Goal: Contribute content: Contribute content

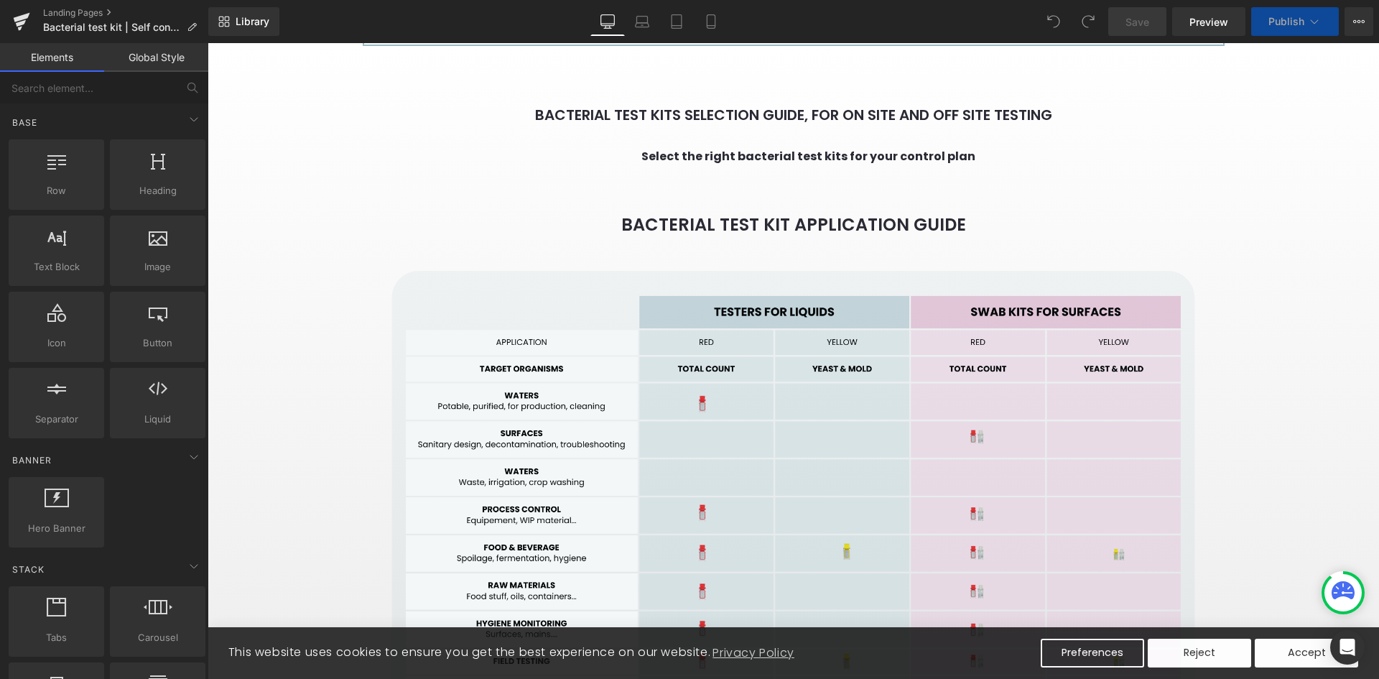
scroll to position [1077, 0]
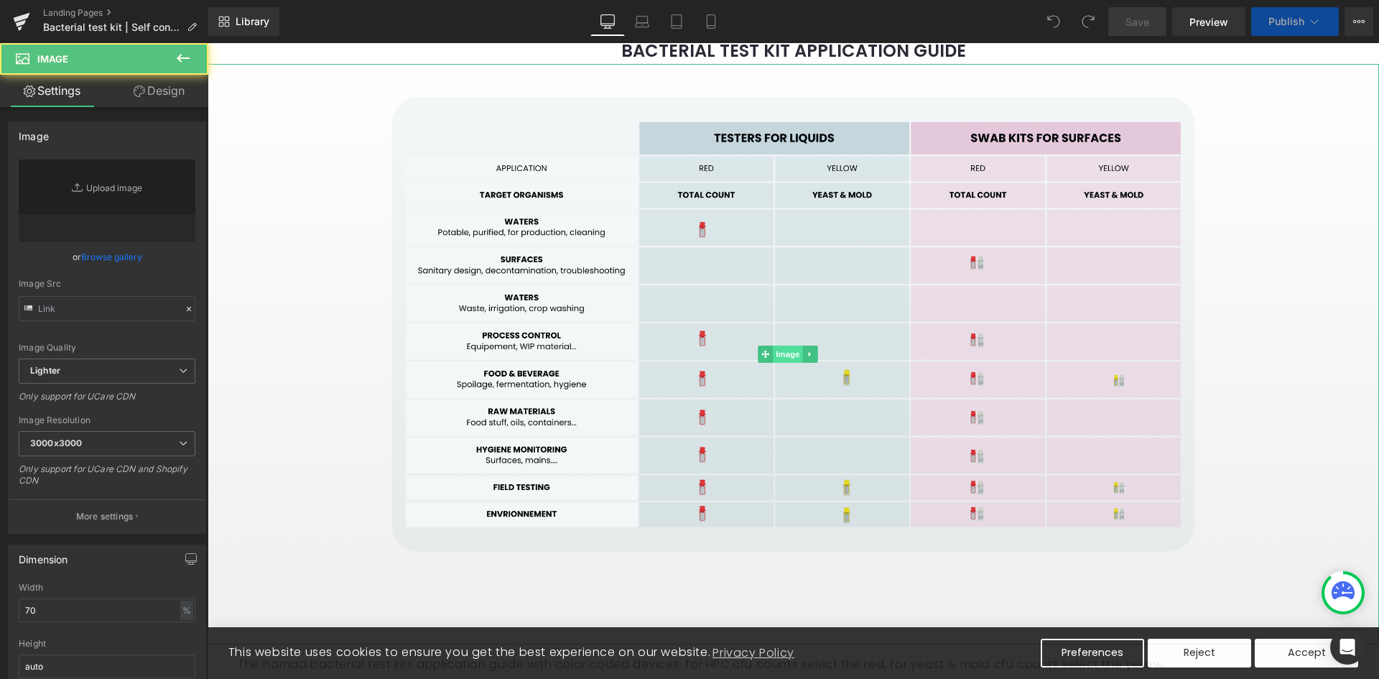
type input "[URL][DOMAIN_NAME]"
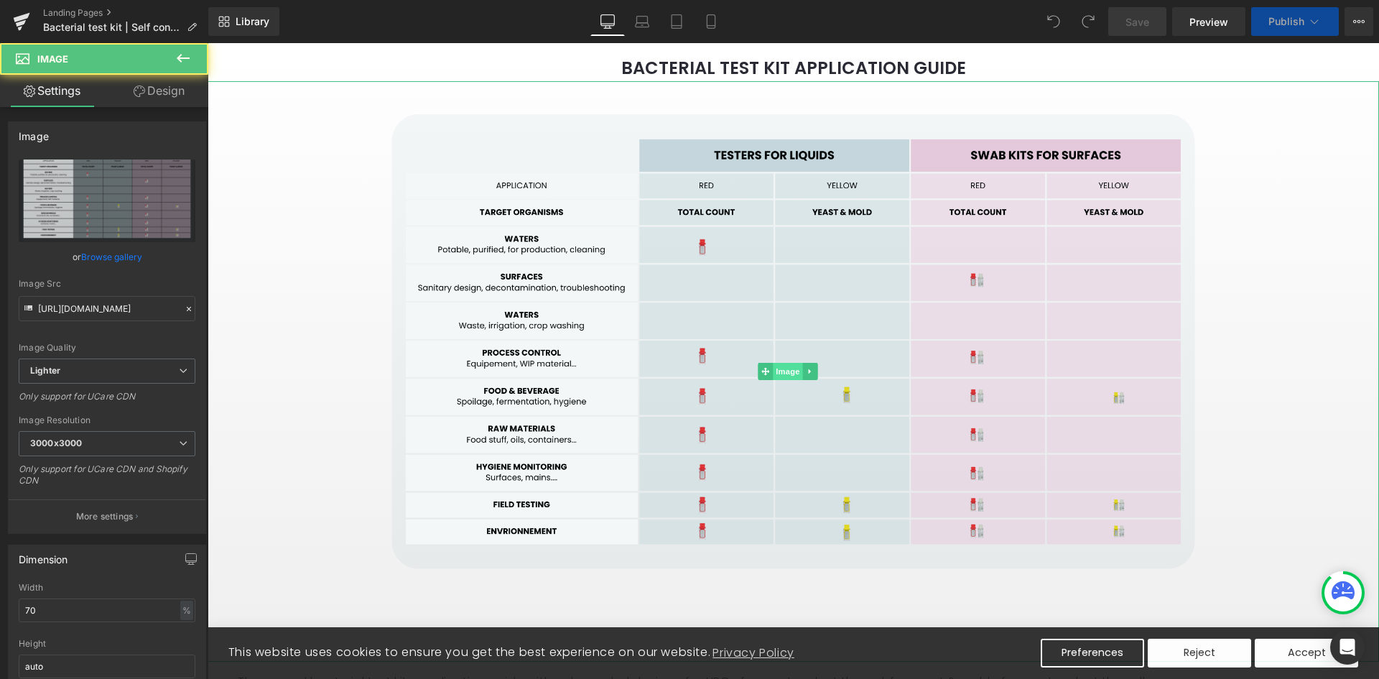
click at [783, 363] on span "Image" at bounding box center [788, 371] width 30 height 17
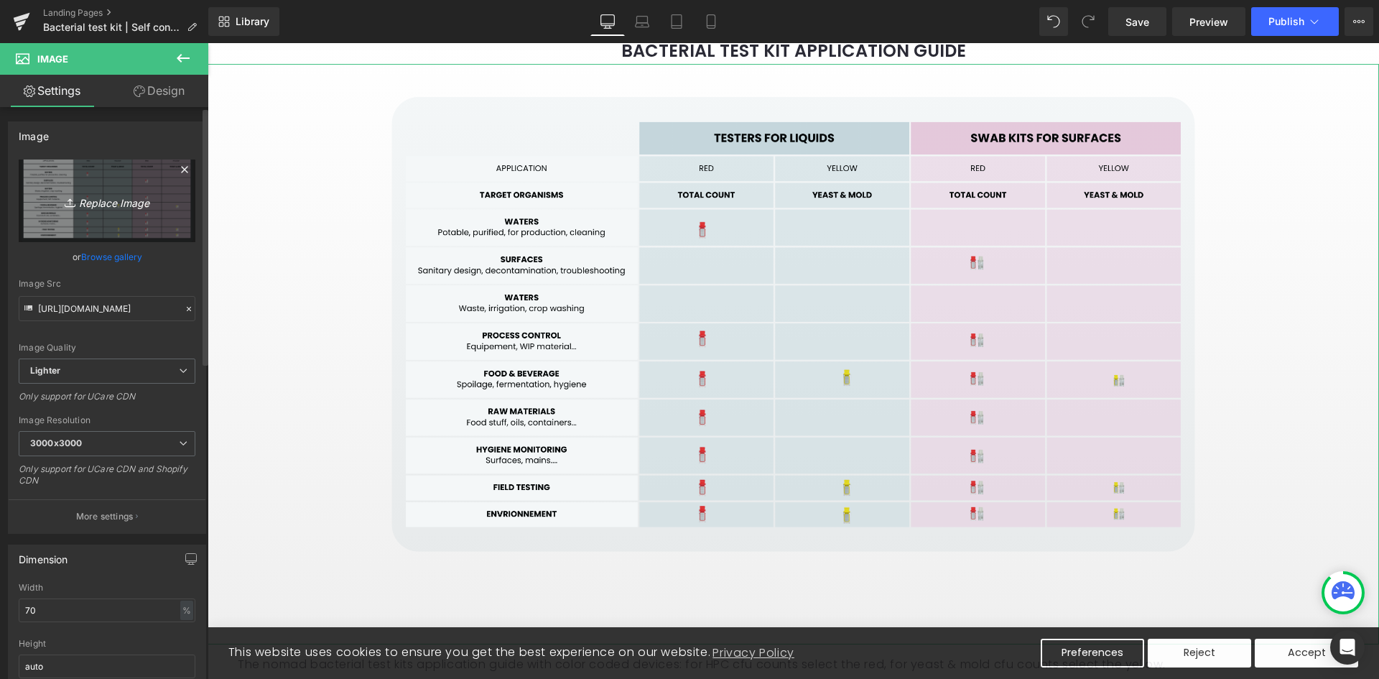
click at [135, 200] on icon "Replace Image" at bounding box center [107, 201] width 115 height 18
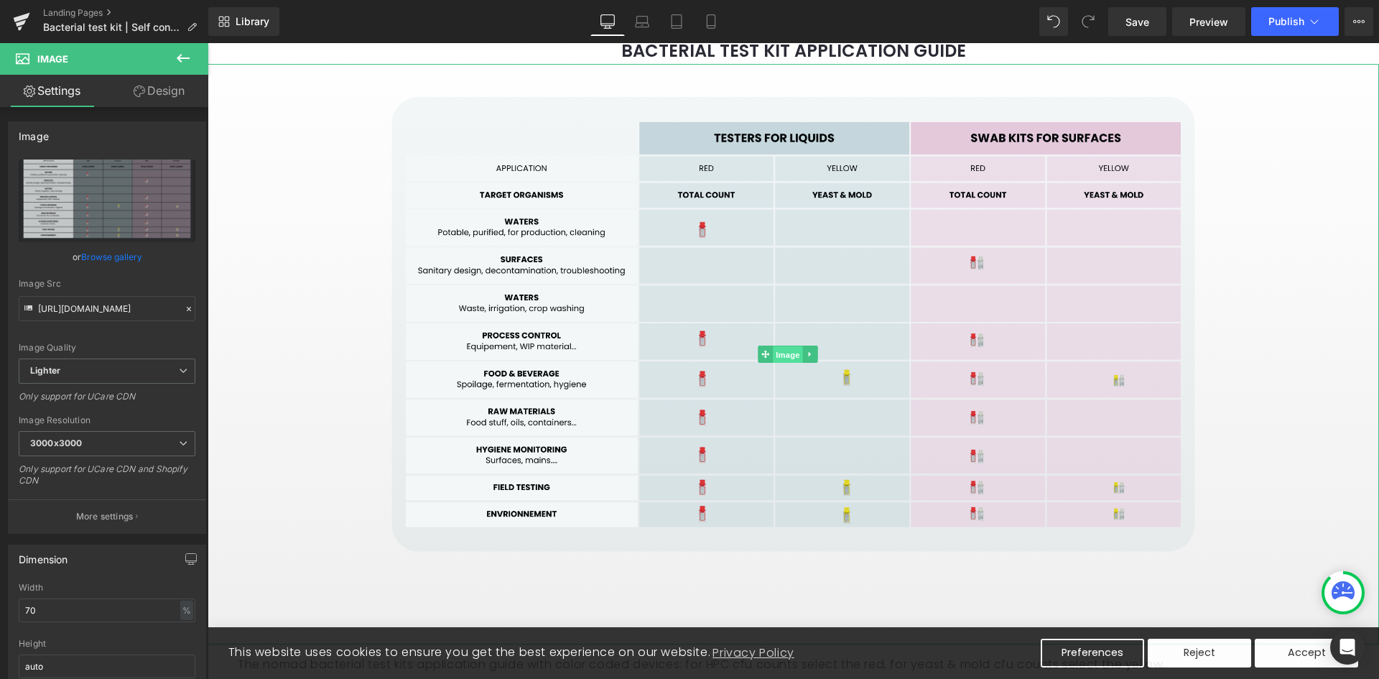
click at [795, 346] on span "Image" at bounding box center [788, 354] width 30 height 17
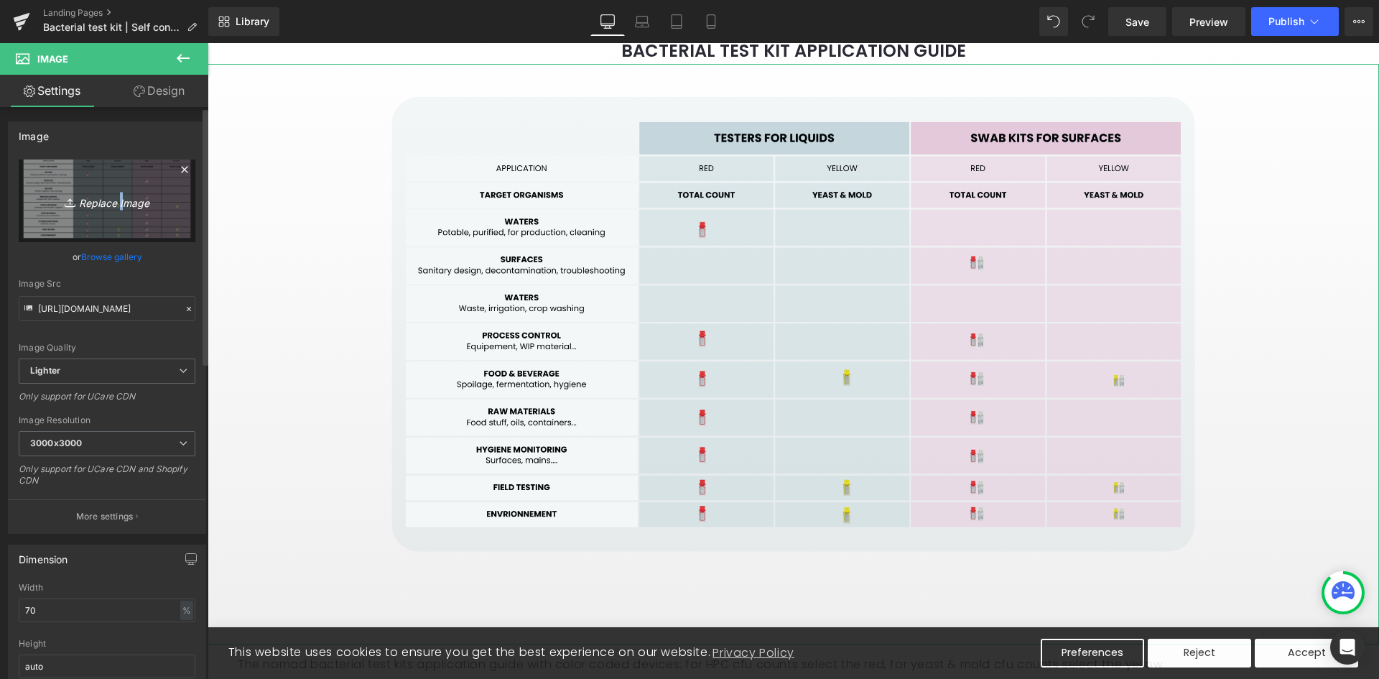
click at [118, 207] on icon "Replace Image" at bounding box center [107, 201] width 115 height 18
type input "C:\fakepath\Tableau guide d'utilisation Nomad (EN).png"
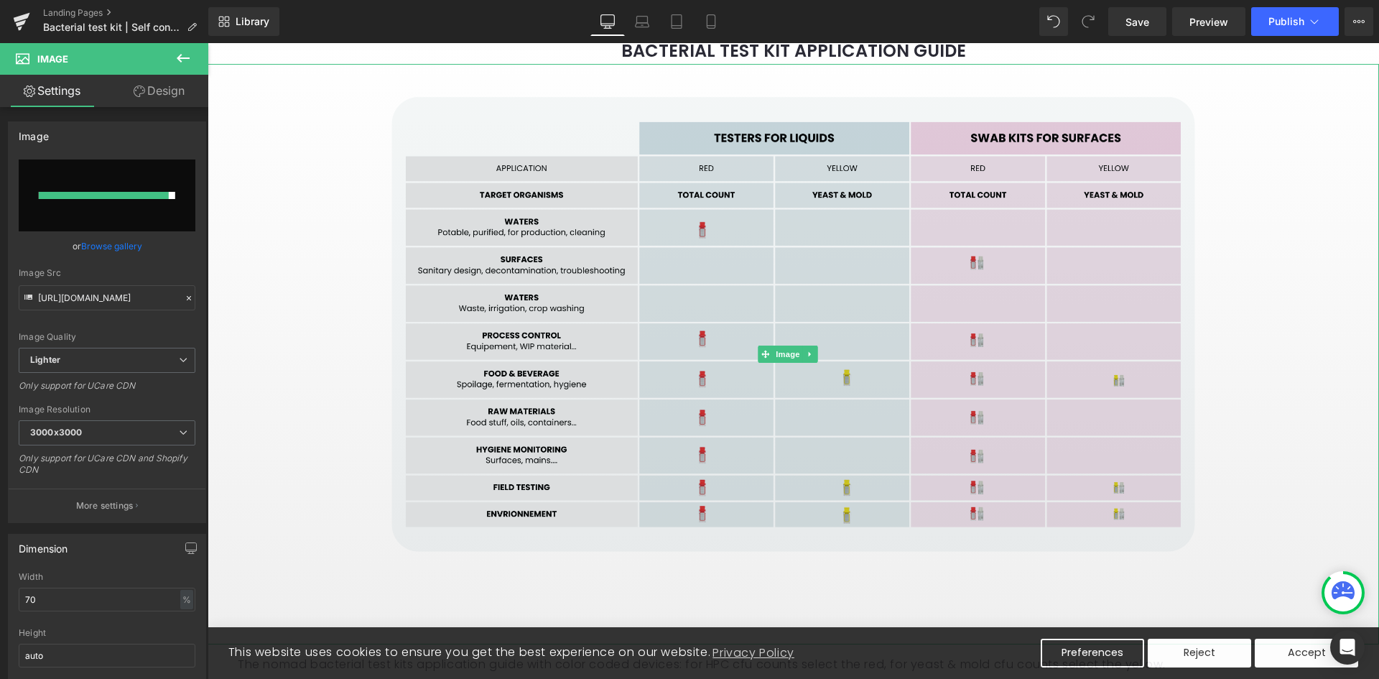
type input "[URL][DOMAIN_NAME]"
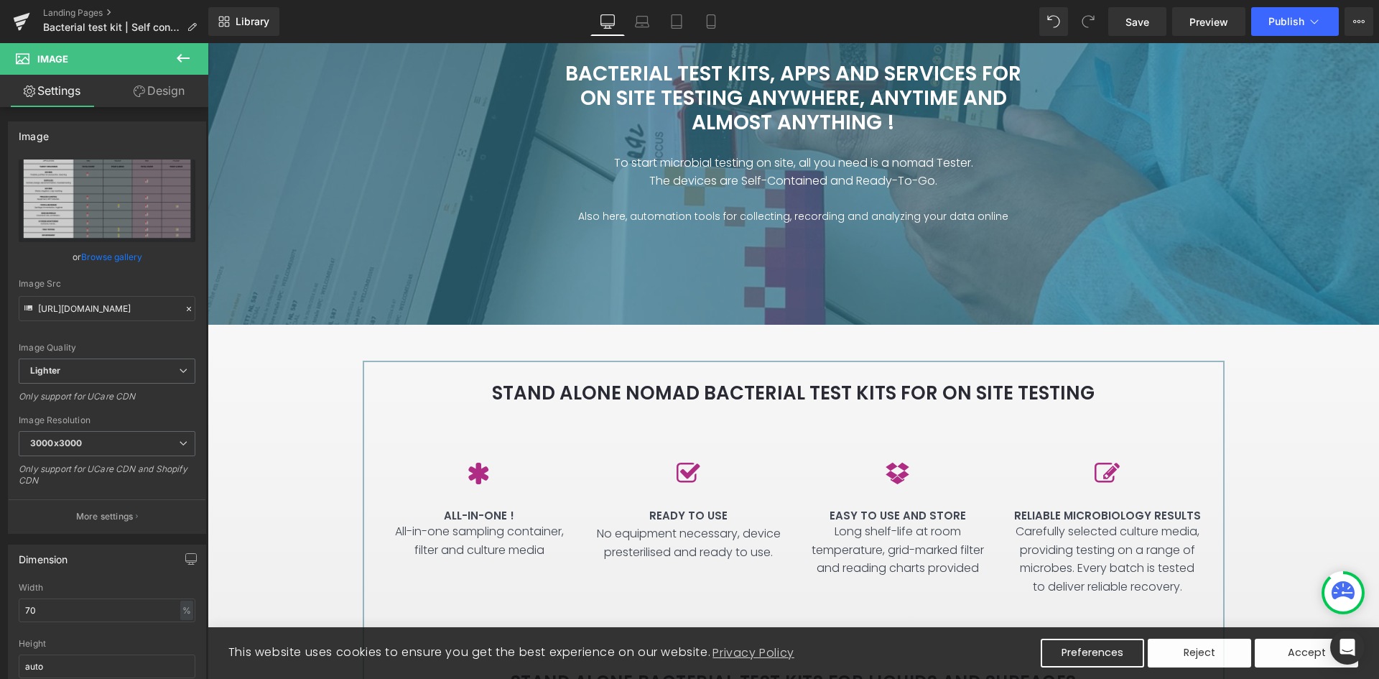
scroll to position [0, 0]
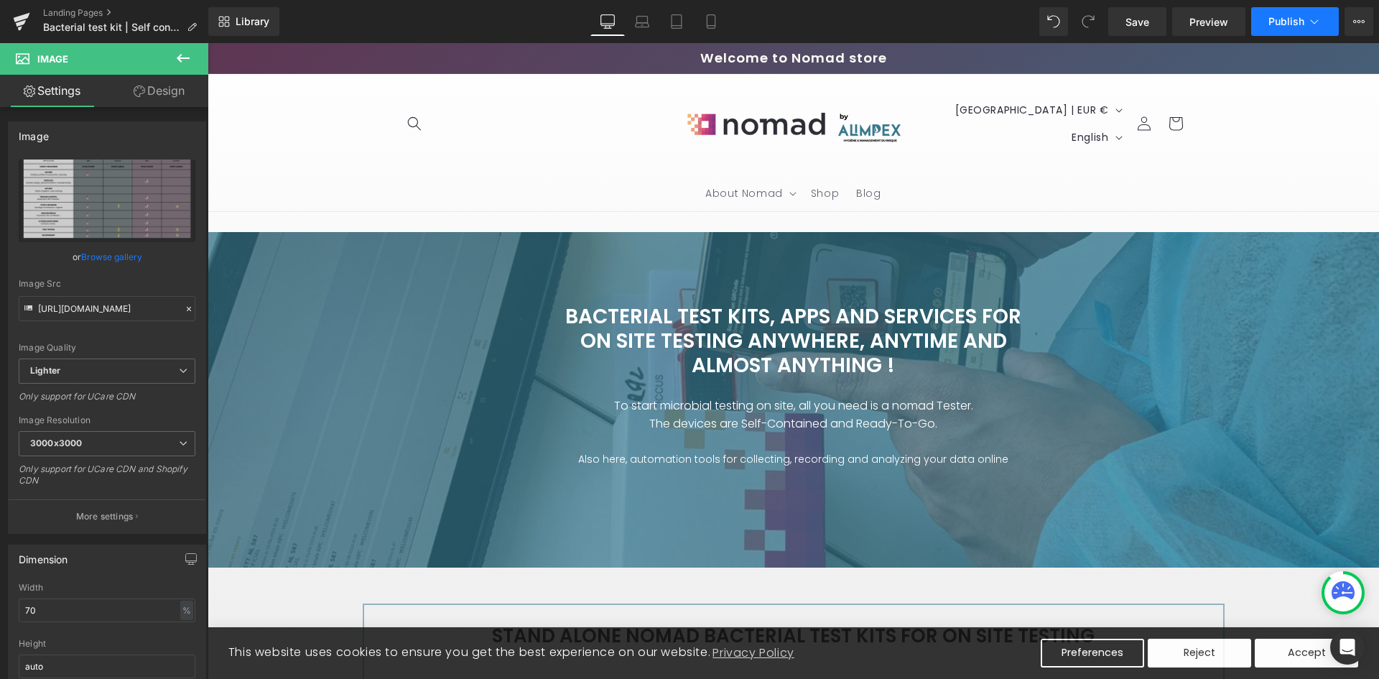
click at [1277, 17] on span "Publish" at bounding box center [1286, 21] width 36 height 11
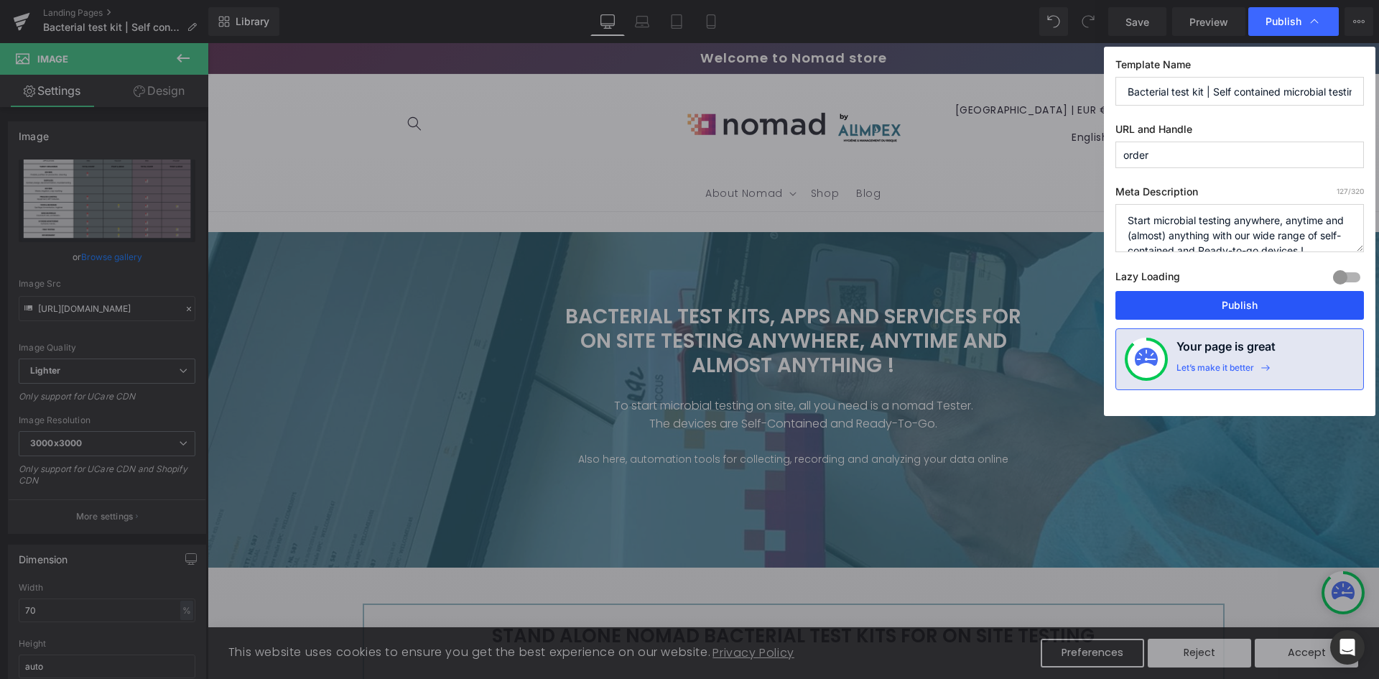
click at [0, 0] on button "Publish" at bounding box center [0, 0] width 0 height 0
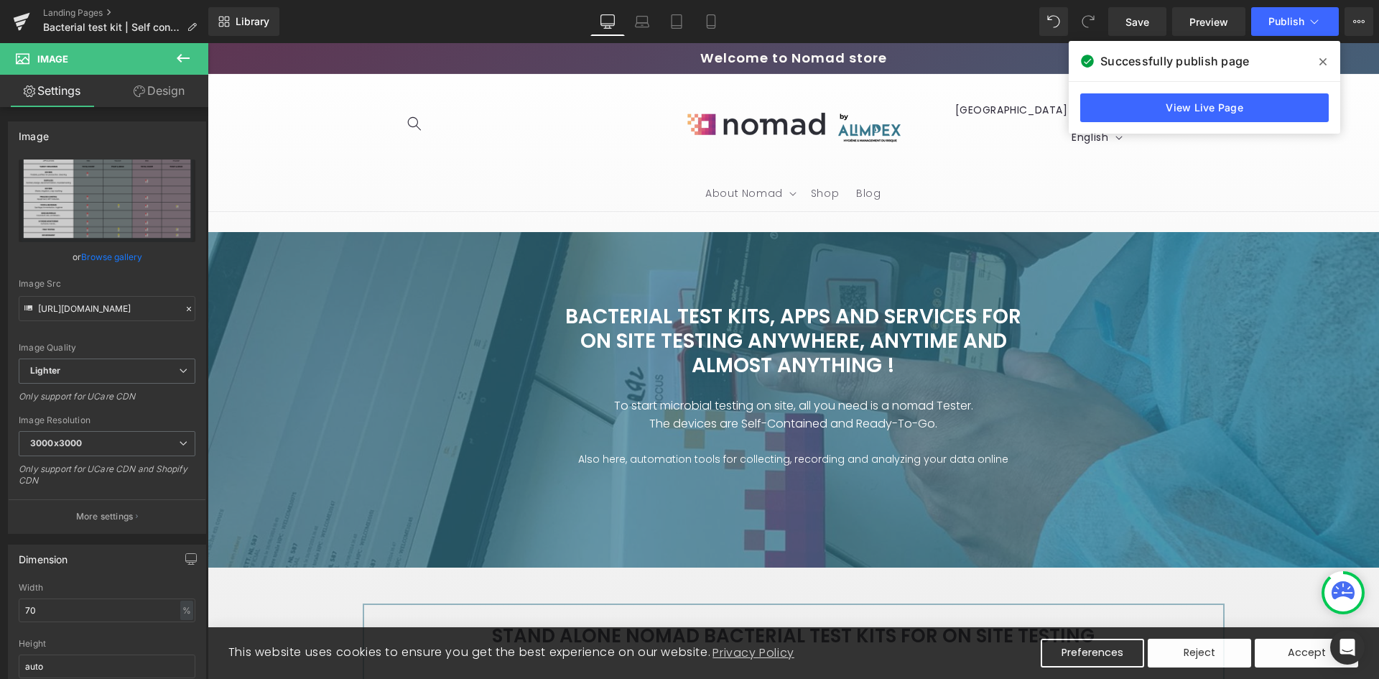
click at [1005, 160] on header "About Nomad About Nomad What is nomad ? How can I use nomad? Where can I use no…" at bounding box center [794, 142] width 862 height 137
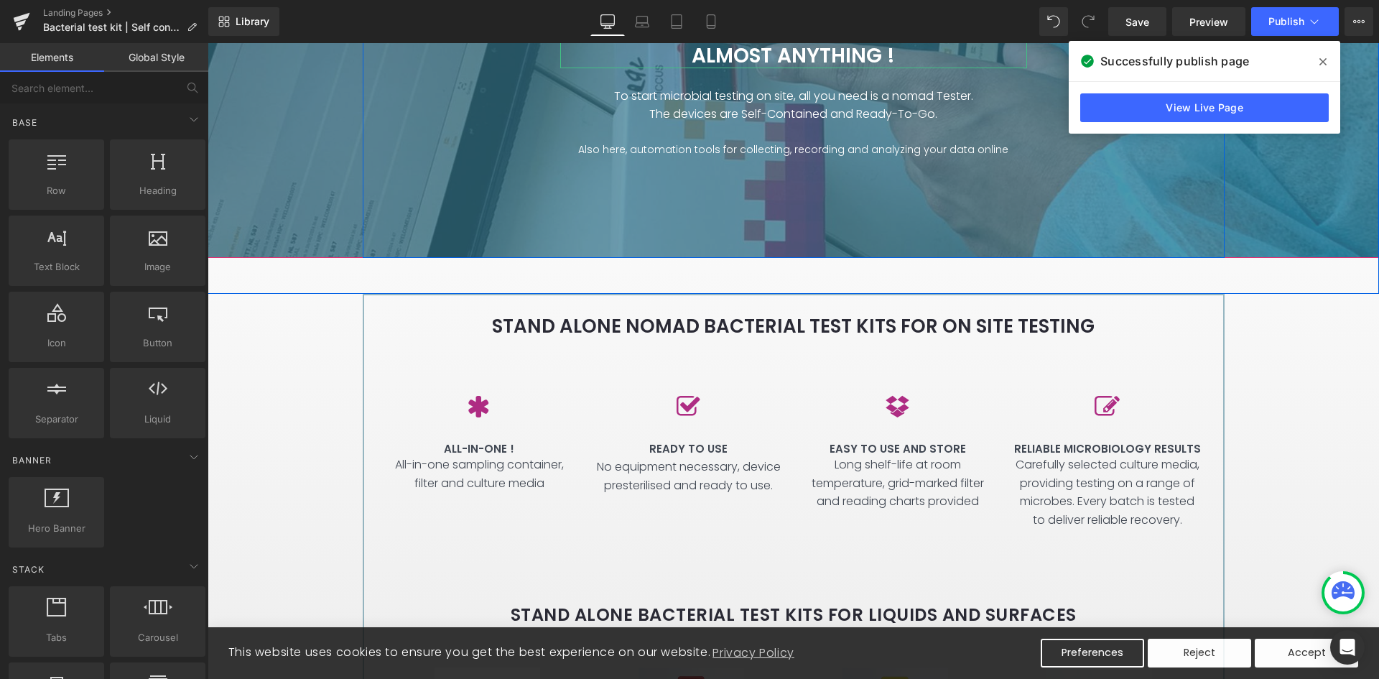
scroll to position [359, 0]
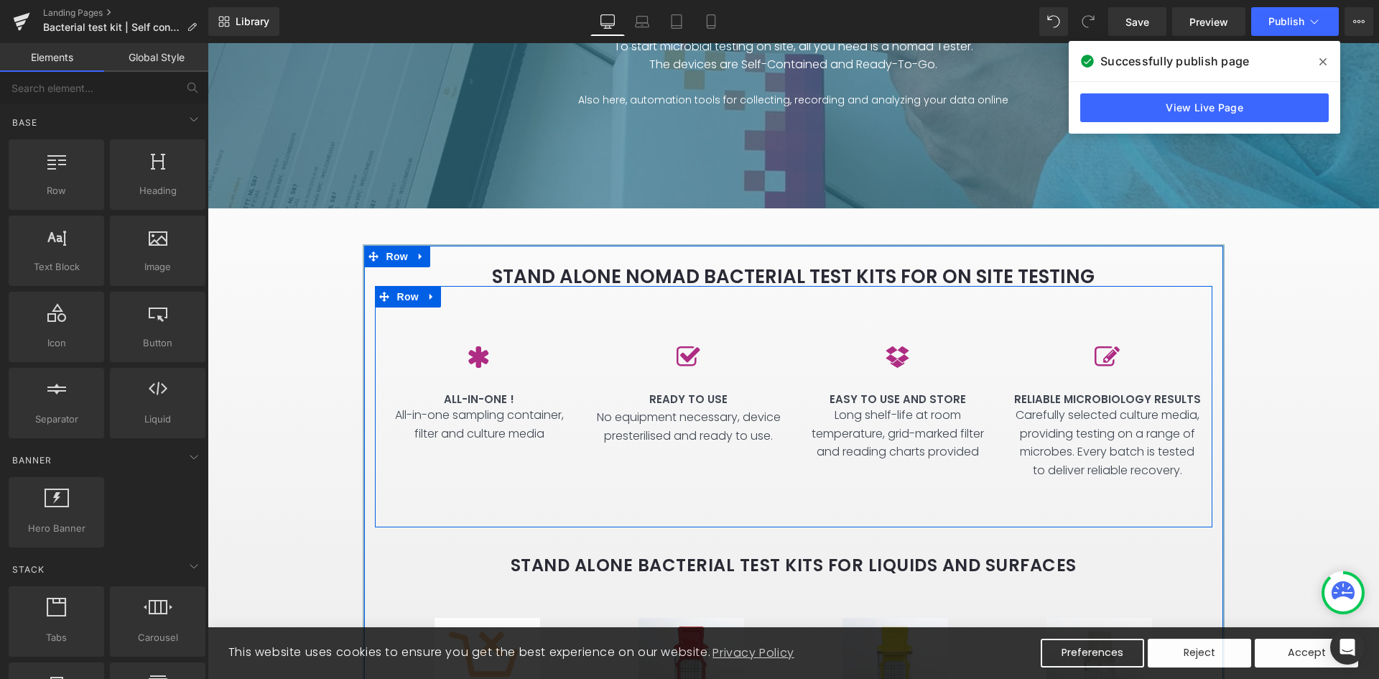
click at [794, 298] on div "Icon EASY TO USE AND STORE Heading Long shelf-life at room temperature, grid-ma…" at bounding box center [899, 382] width 210 height 193
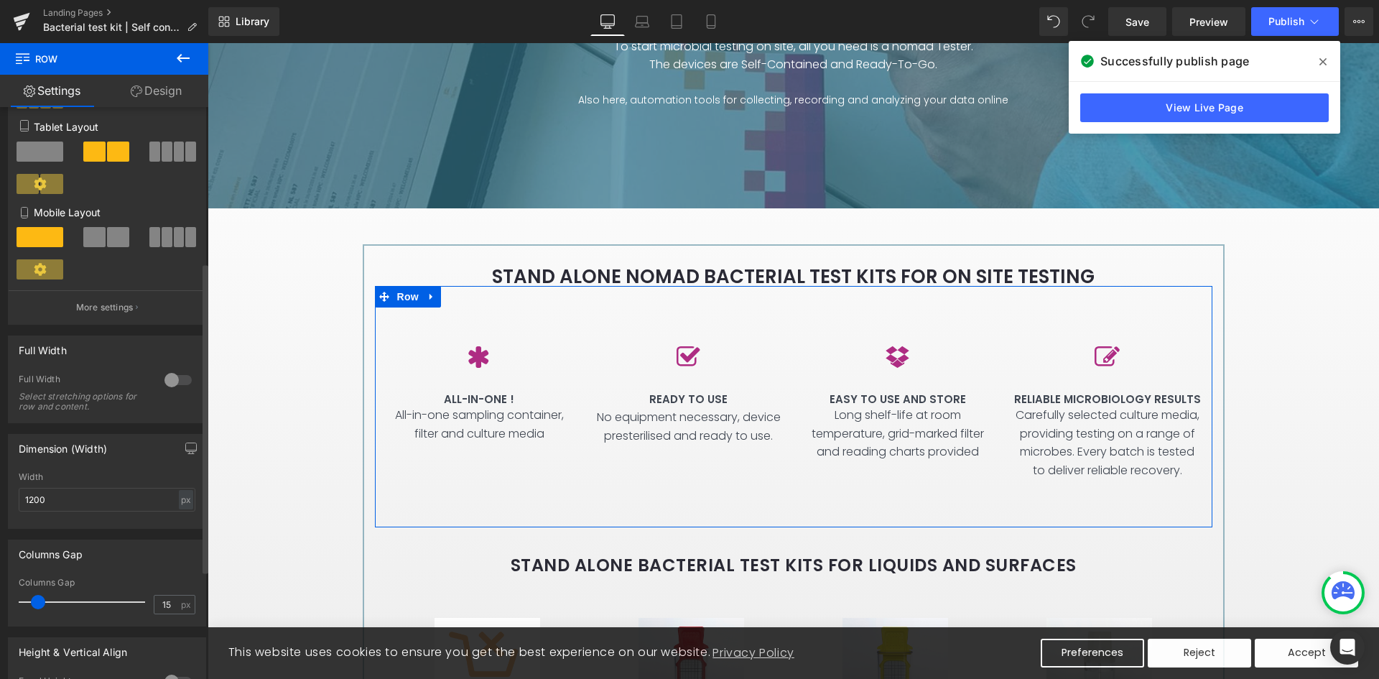
scroll to position [287, 0]
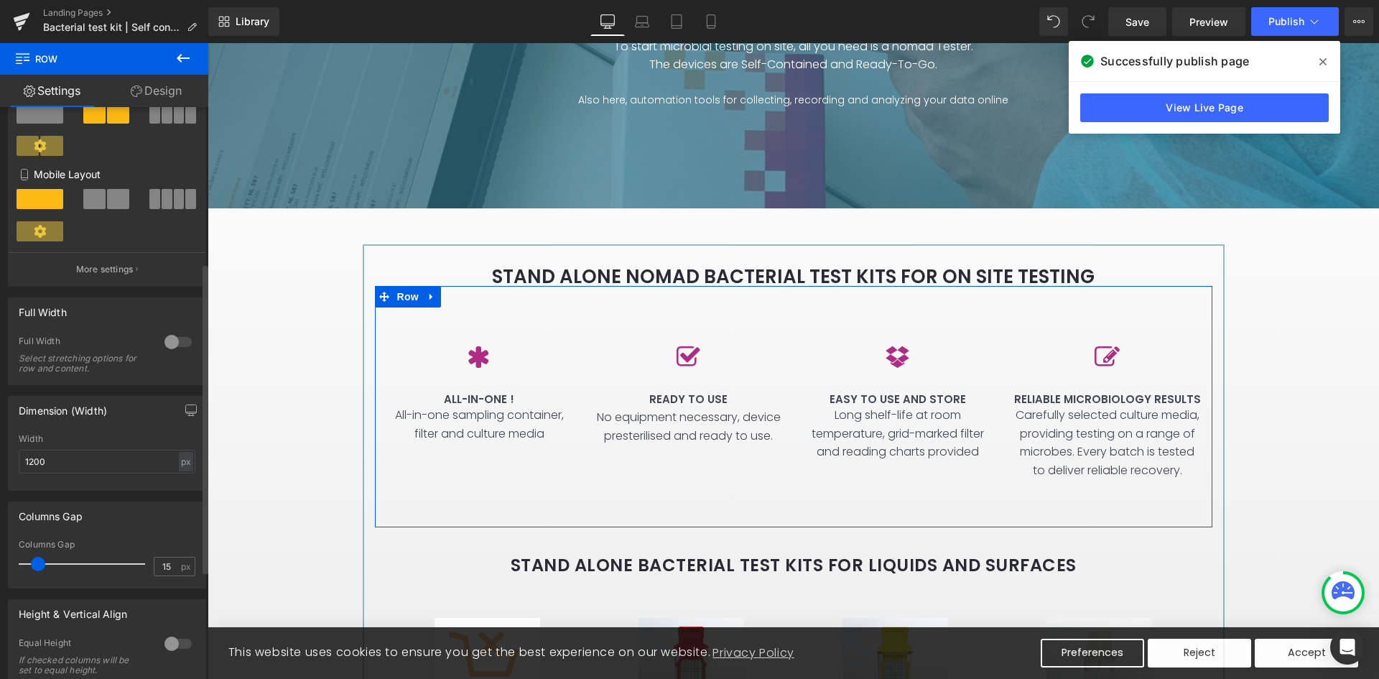
click at [170, 340] on div at bounding box center [178, 341] width 34 height 23
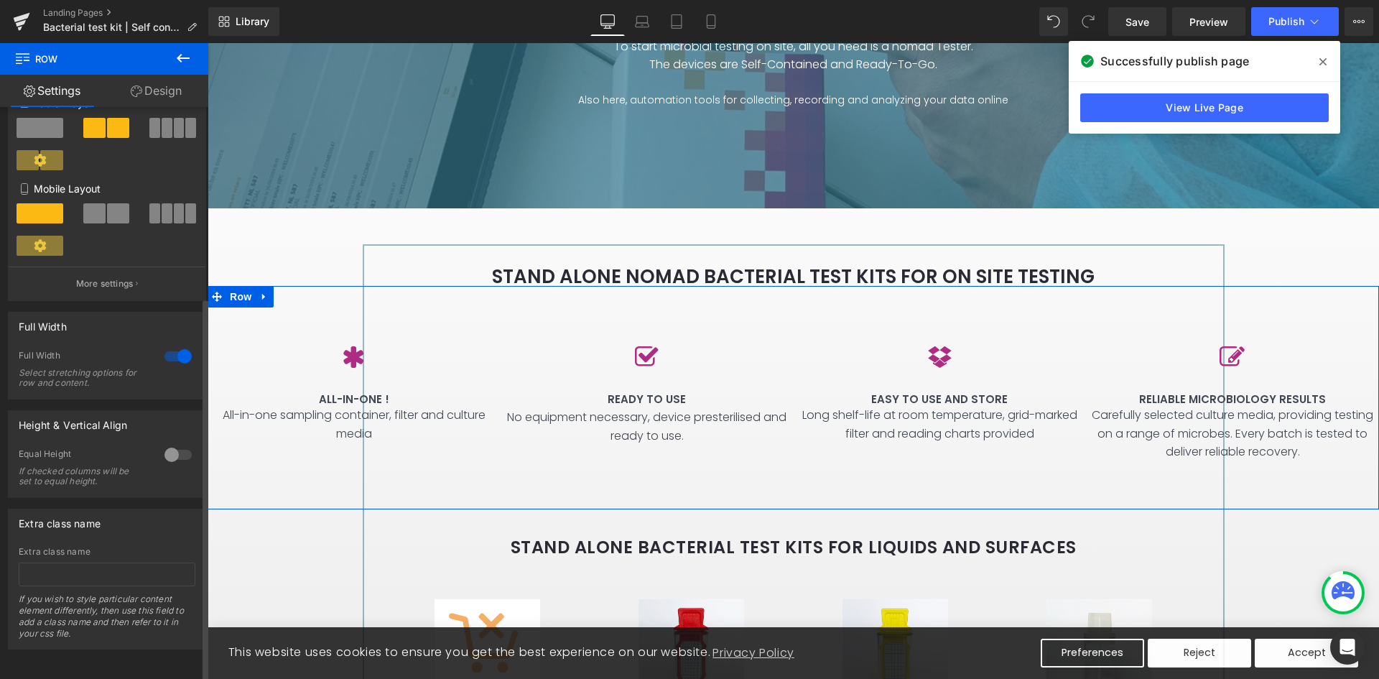
click at [170, 345] on div at bounding box center [178, 356] width 34 height 23
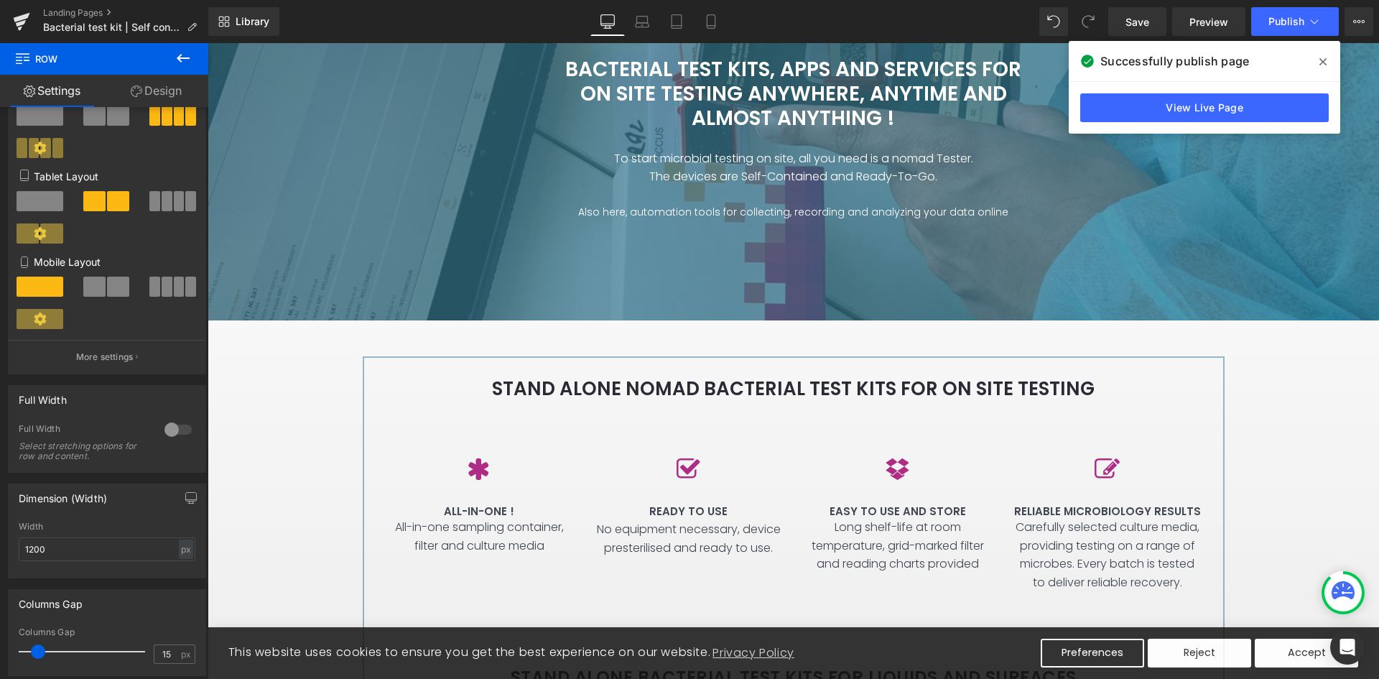
scroll to position [0, 0]
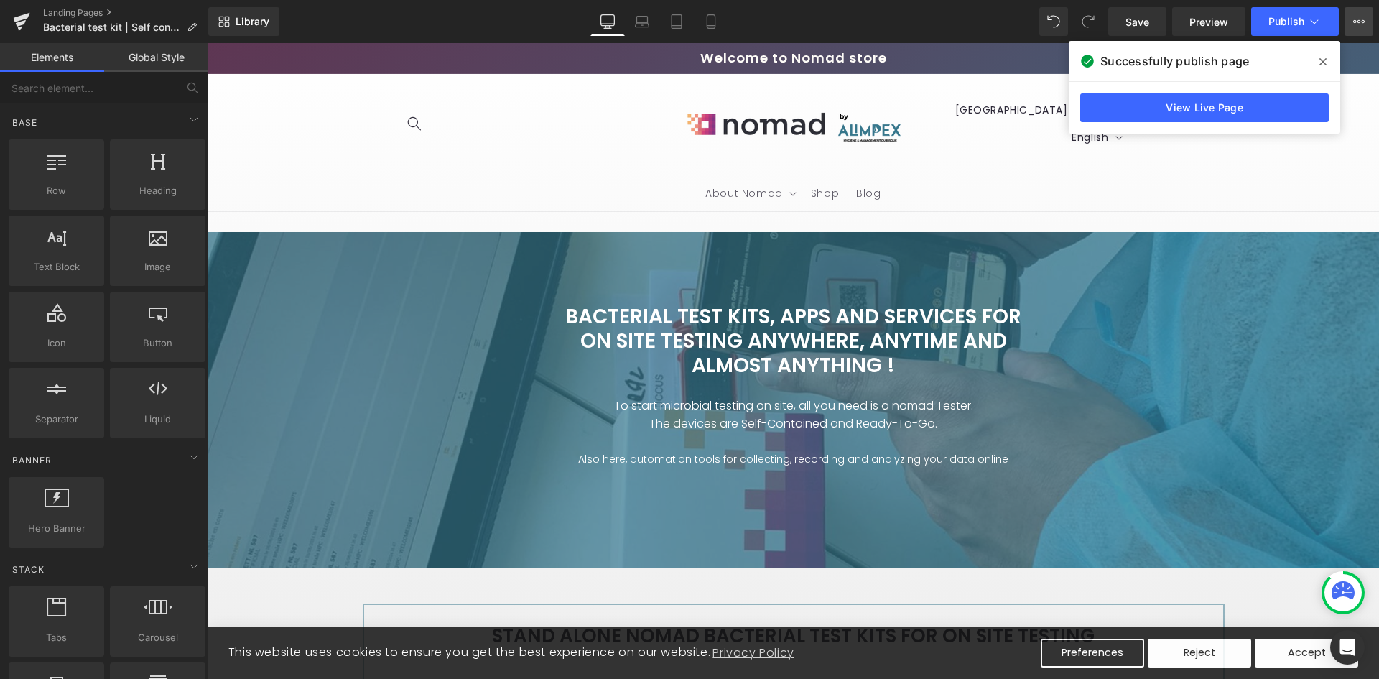
click at [1358, 19] on icon at bounding box center [1358, 21] width 11 height 11
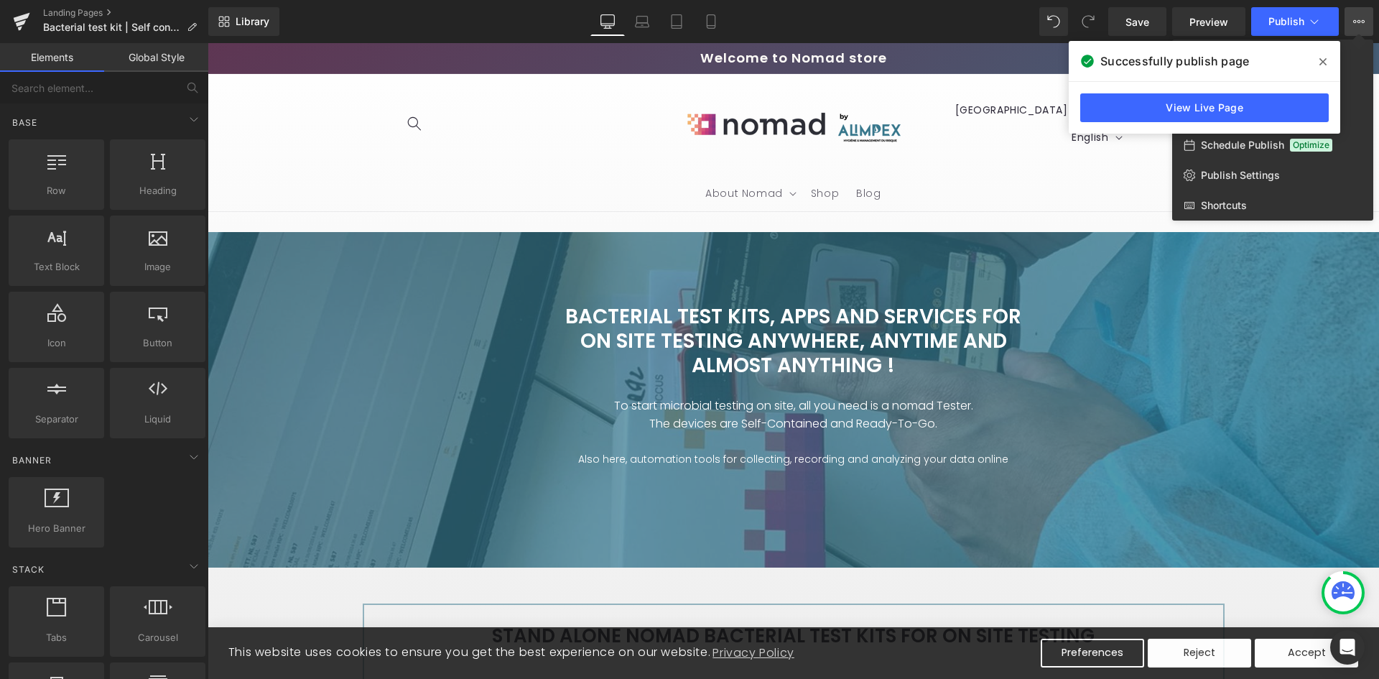
click at [0, 0] on icon at bounding box center [0, 0] width 0 height 0
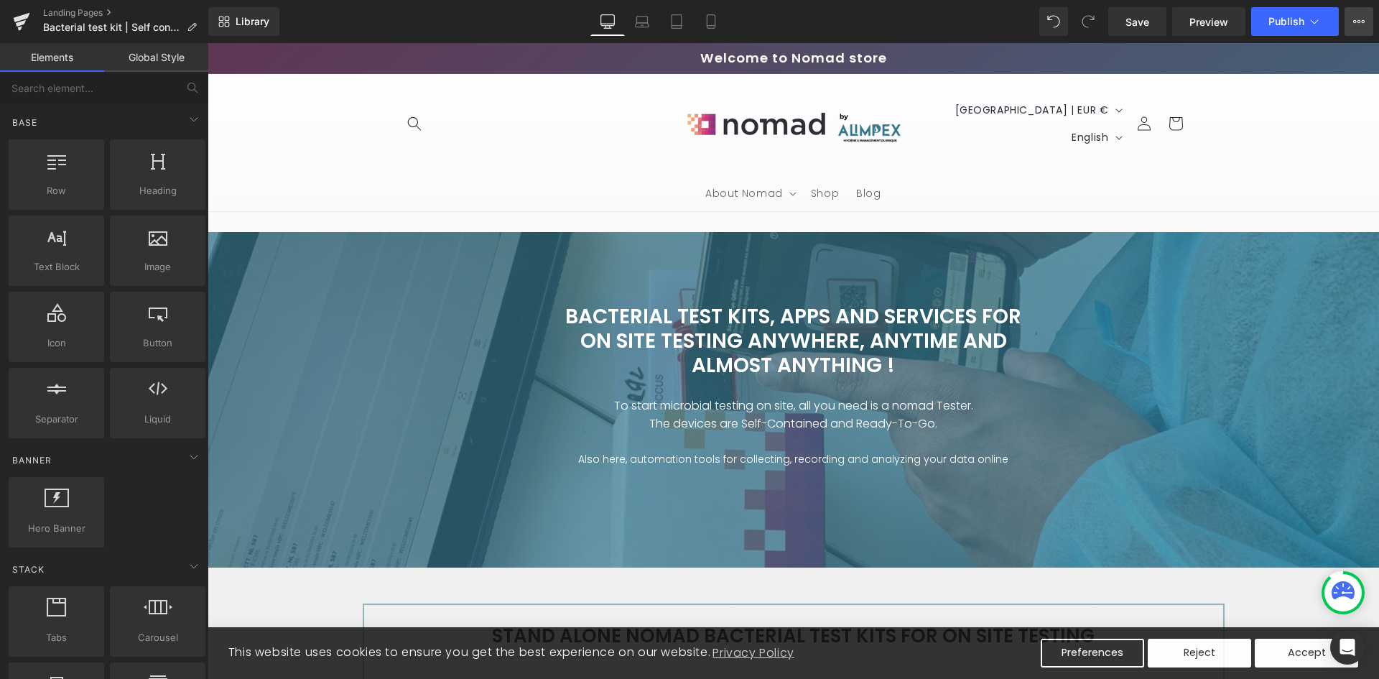
click at [1366, 24] on button "View Live Page View with current Template Save Template to Library Schedule Pub…" at bounding box center [1358, 21] width 29 height 29
